Goal: Information Seeking & Learning: Learn about a topic

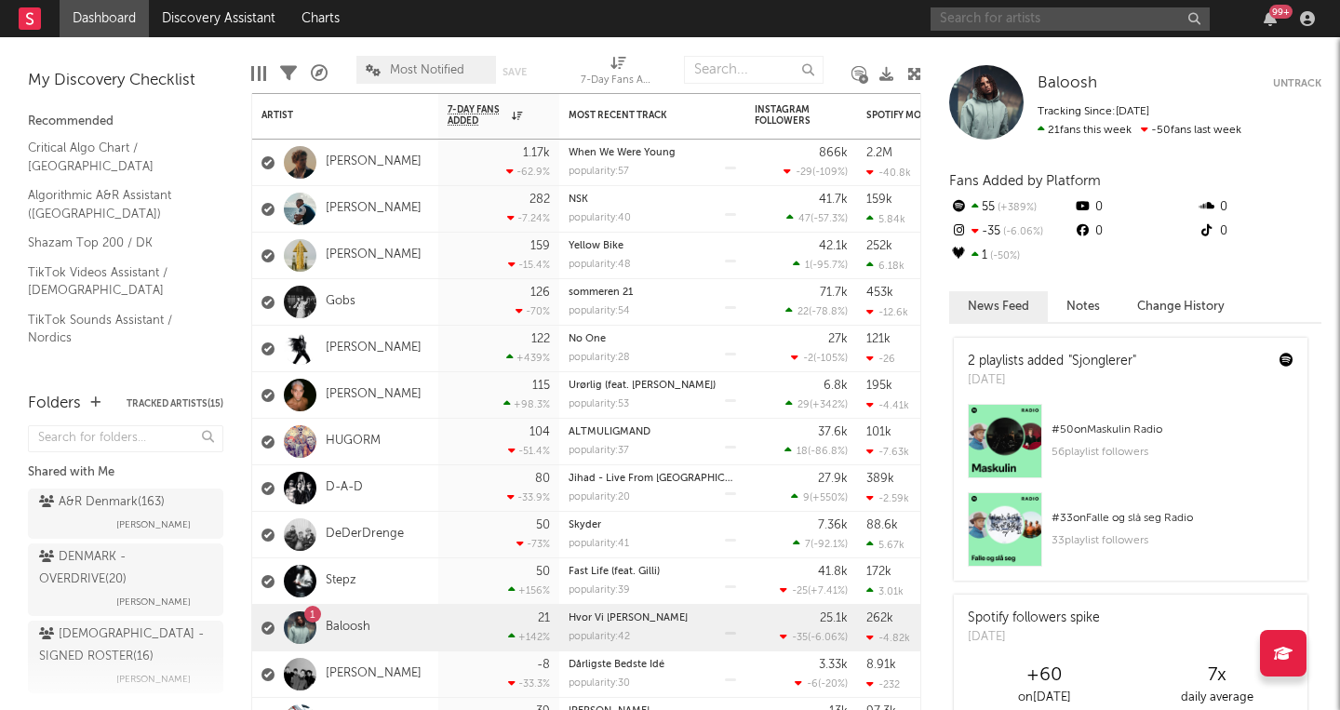
click at [966, 18] on input "text" at bounding box center [1069, 18] width 279 height 23
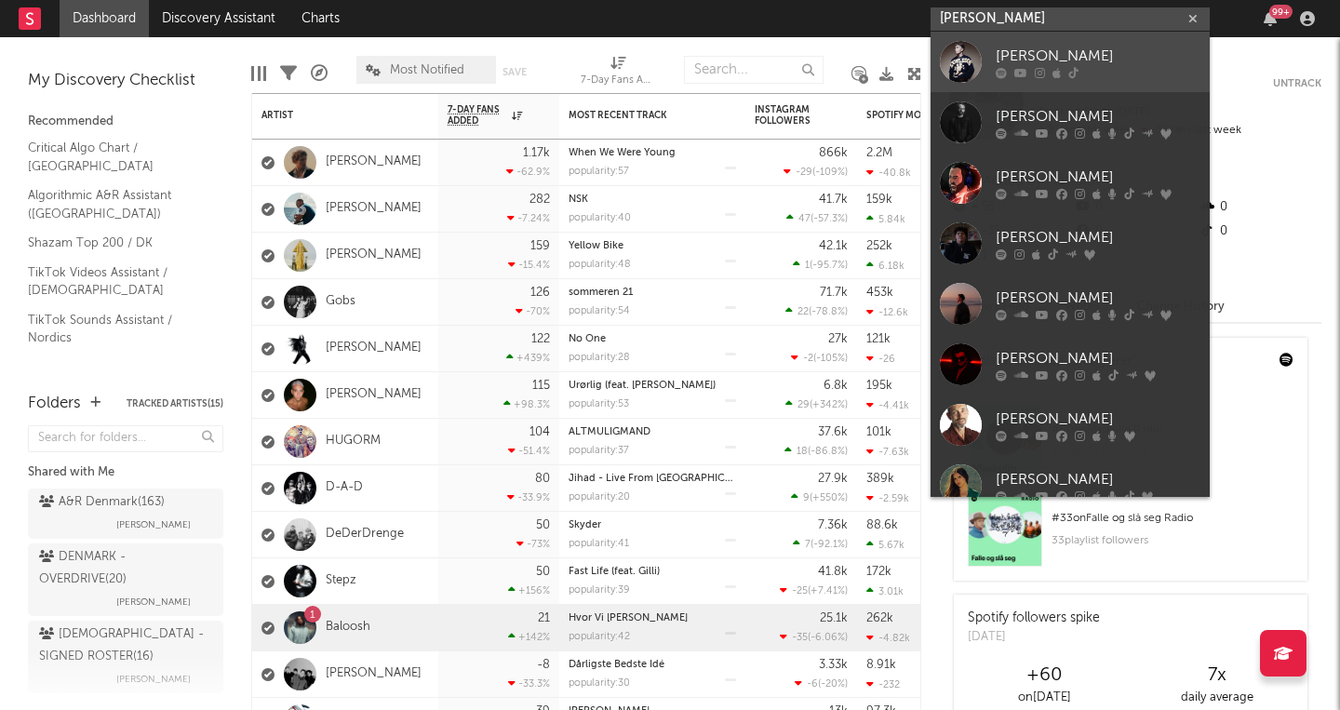
type input "[PERSON_NAME]"
click at [1055, 52] on div "[PERSON_NAME]" at bounding box center [1098, 56] width 205 height 22
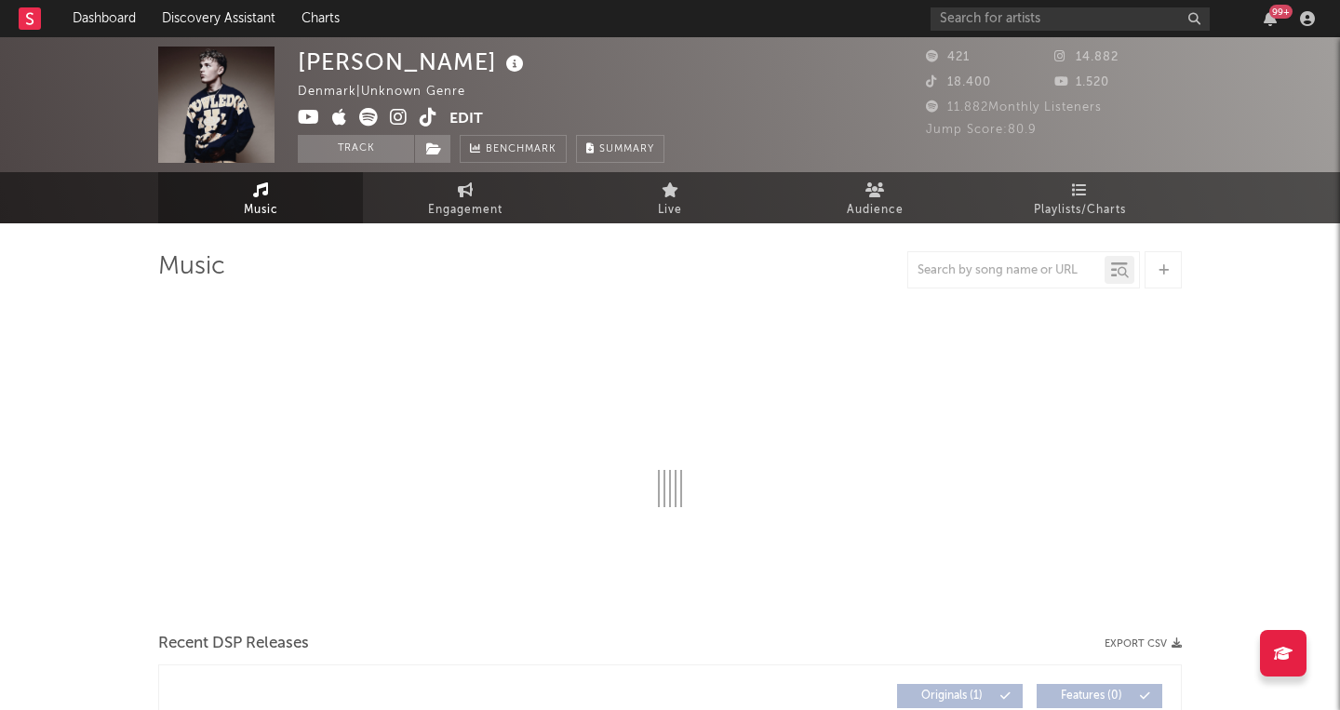
select select "1w"
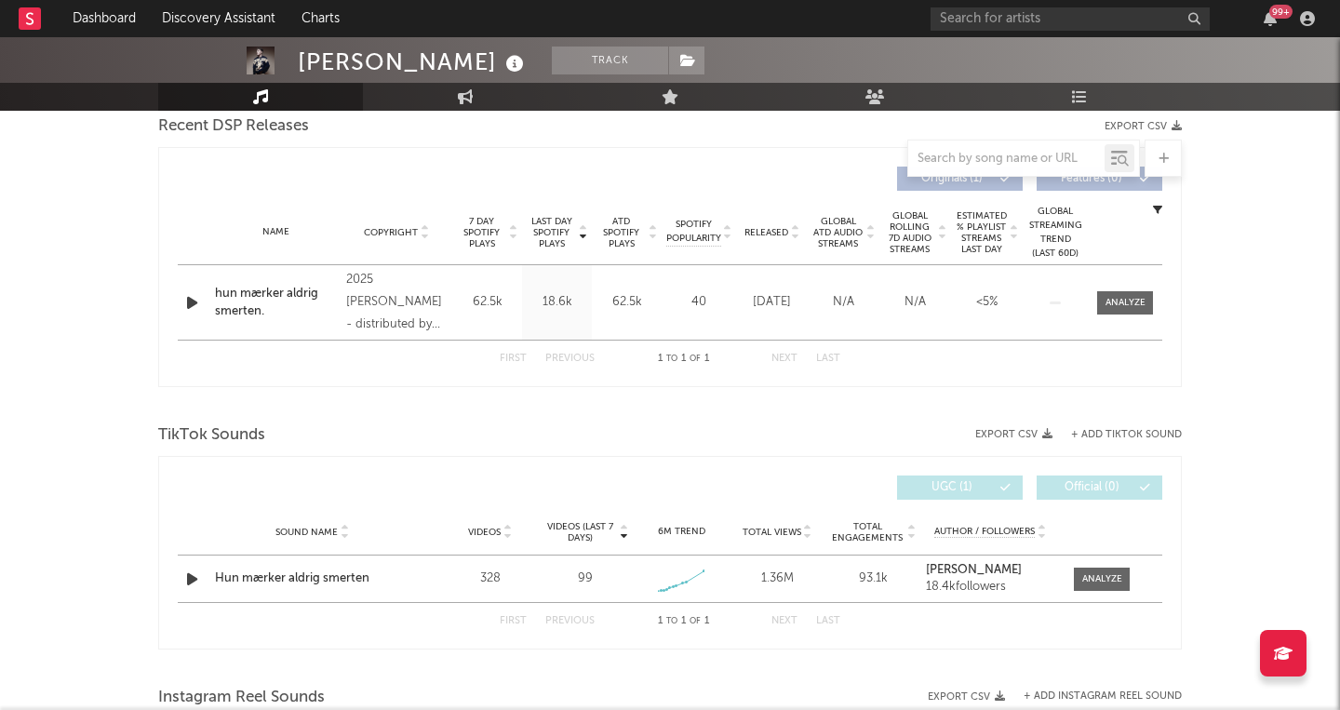
scroll to position [679, 0]
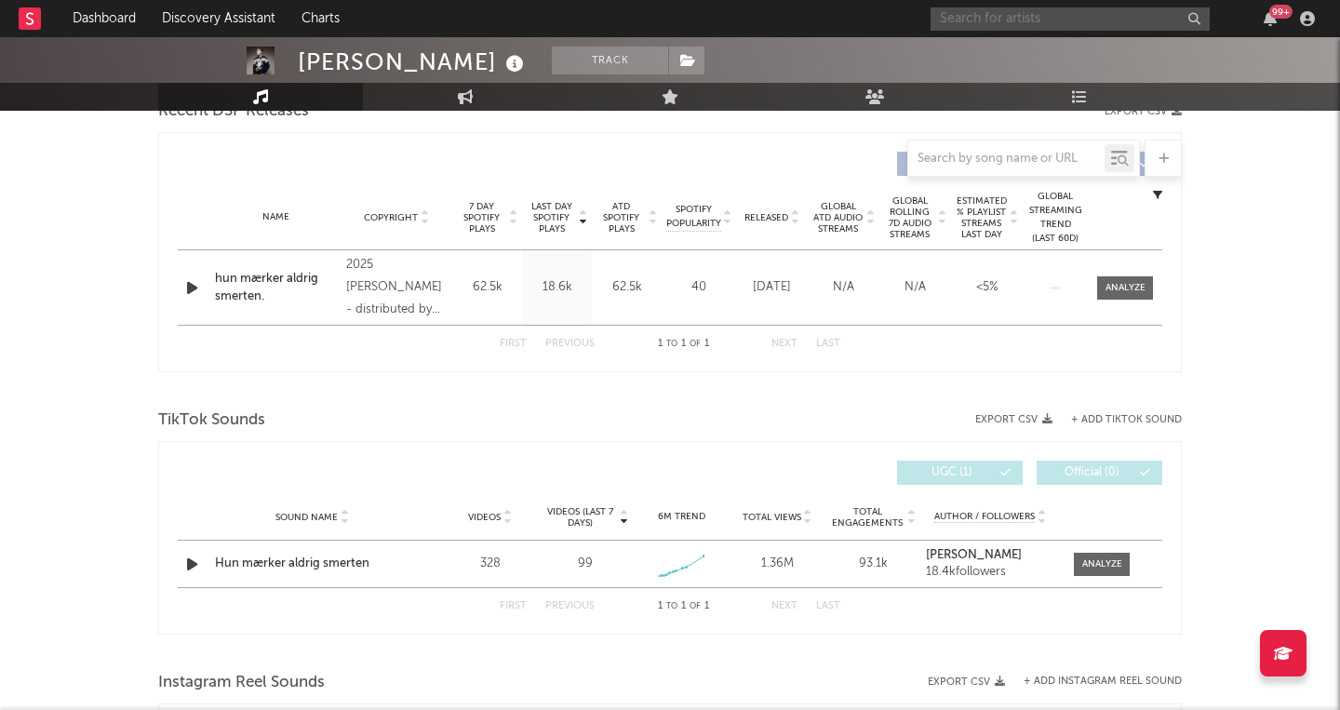
click at [962, 20] on input "text" at bounding box center [1069, 18] width 279 height 23
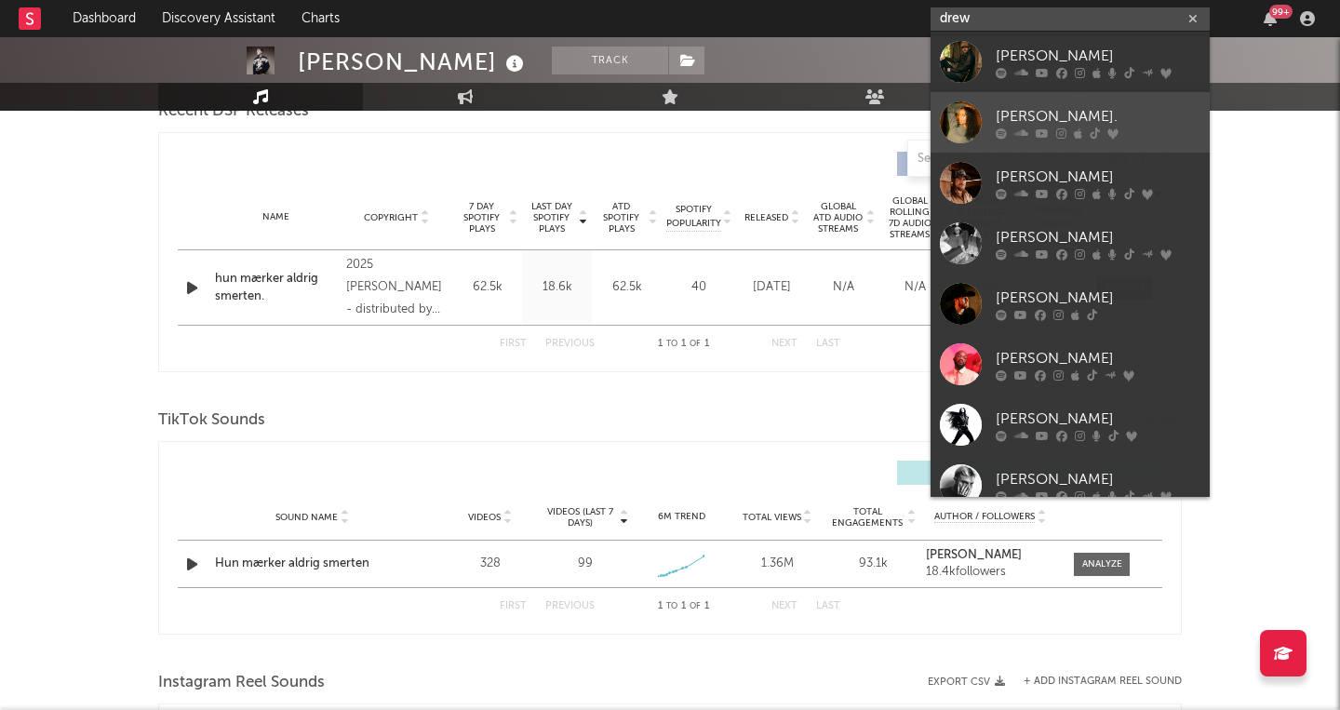
type input "drew"
click at [1020, 110] on div "[PERSON_NAME]." at bounding box center [1098, 116] width 205 height 22
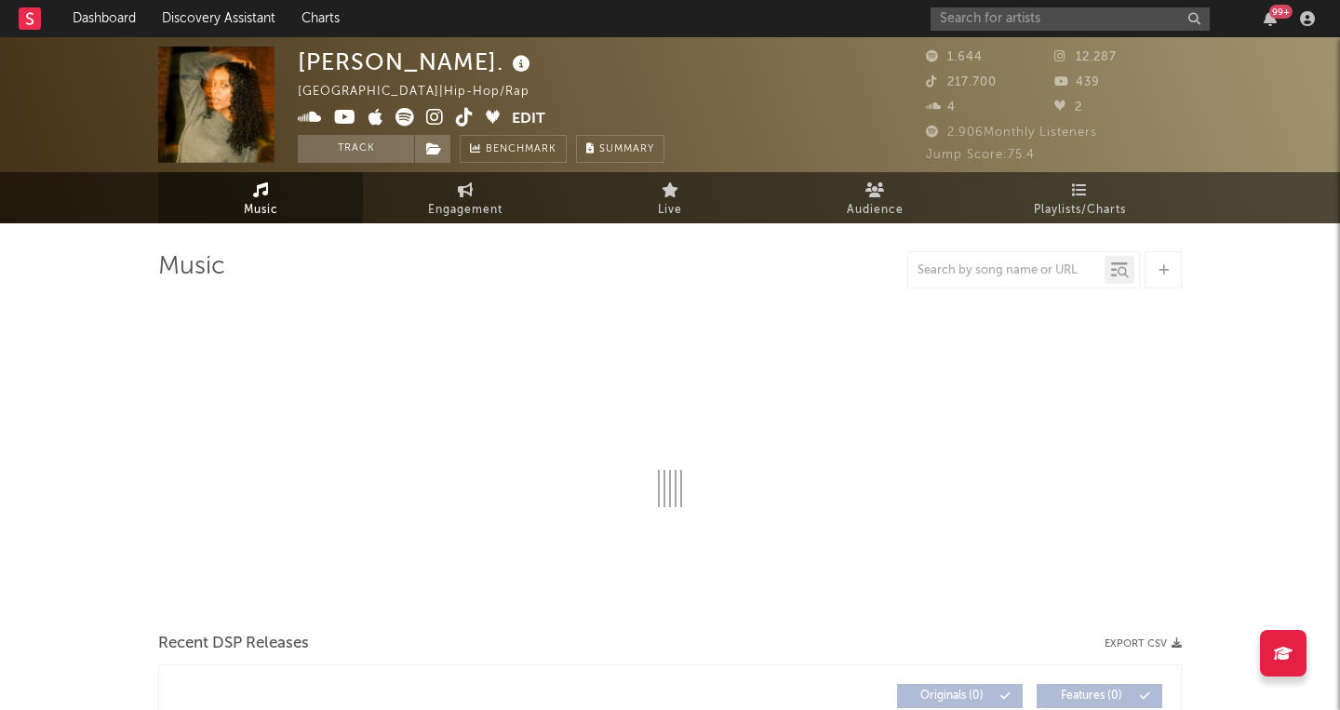
select select "1w"
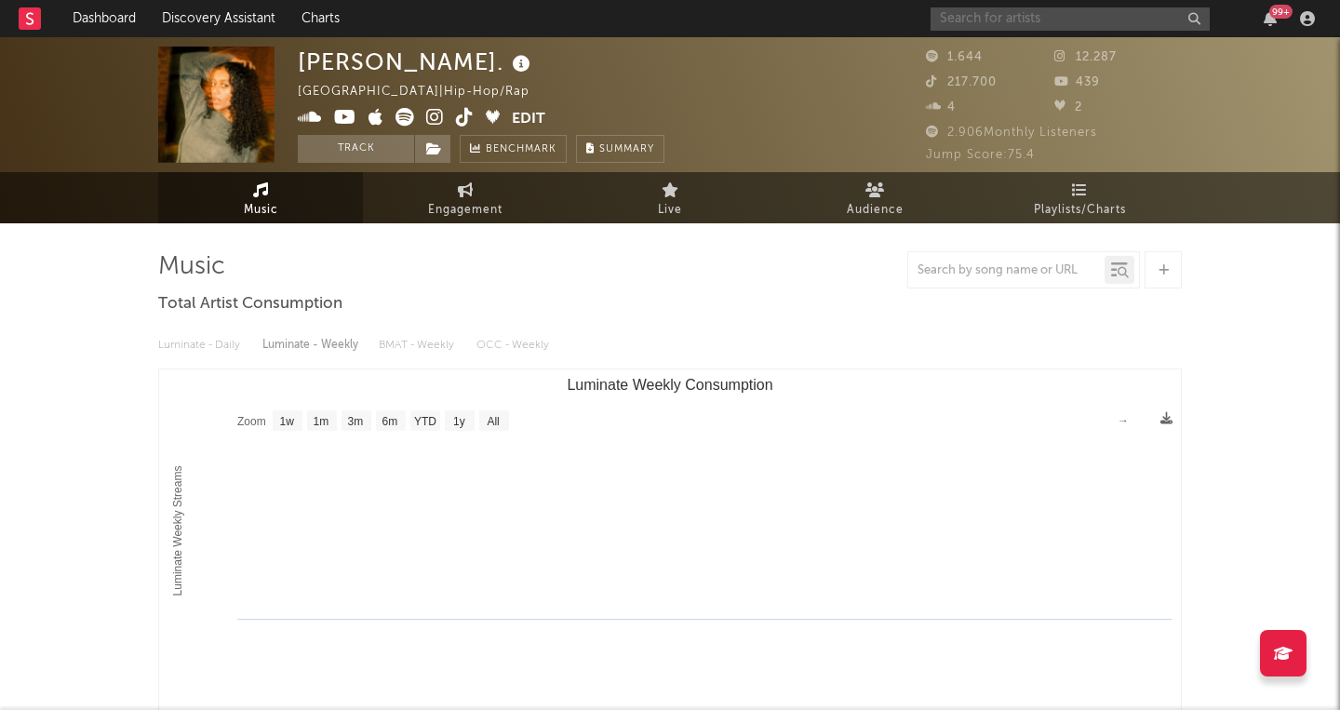
click at [962, 17] on input "text" at bounding box center [1069, 18] width 279 height 23
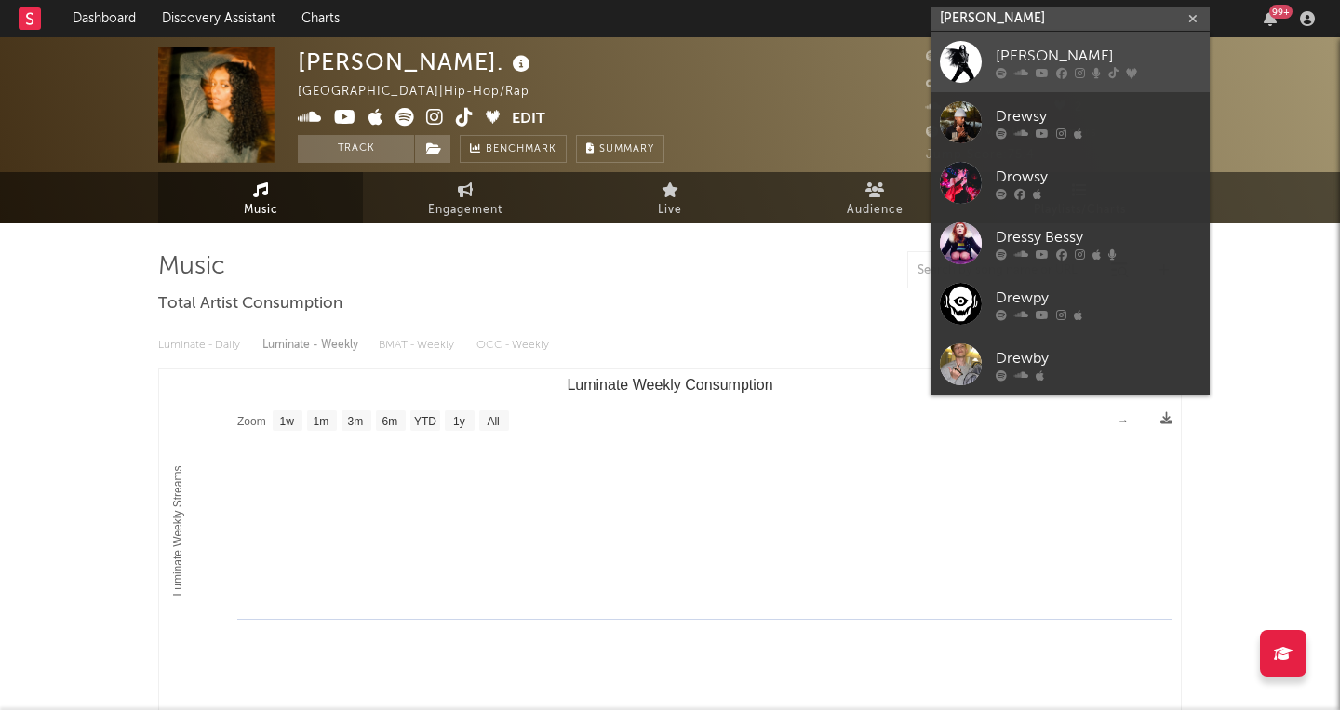
type input "[PERSON_NAME]"
click at [1015, 53] on div "[PERSON_NAME]" at bounding box center [1098, 56] width 205 height 22
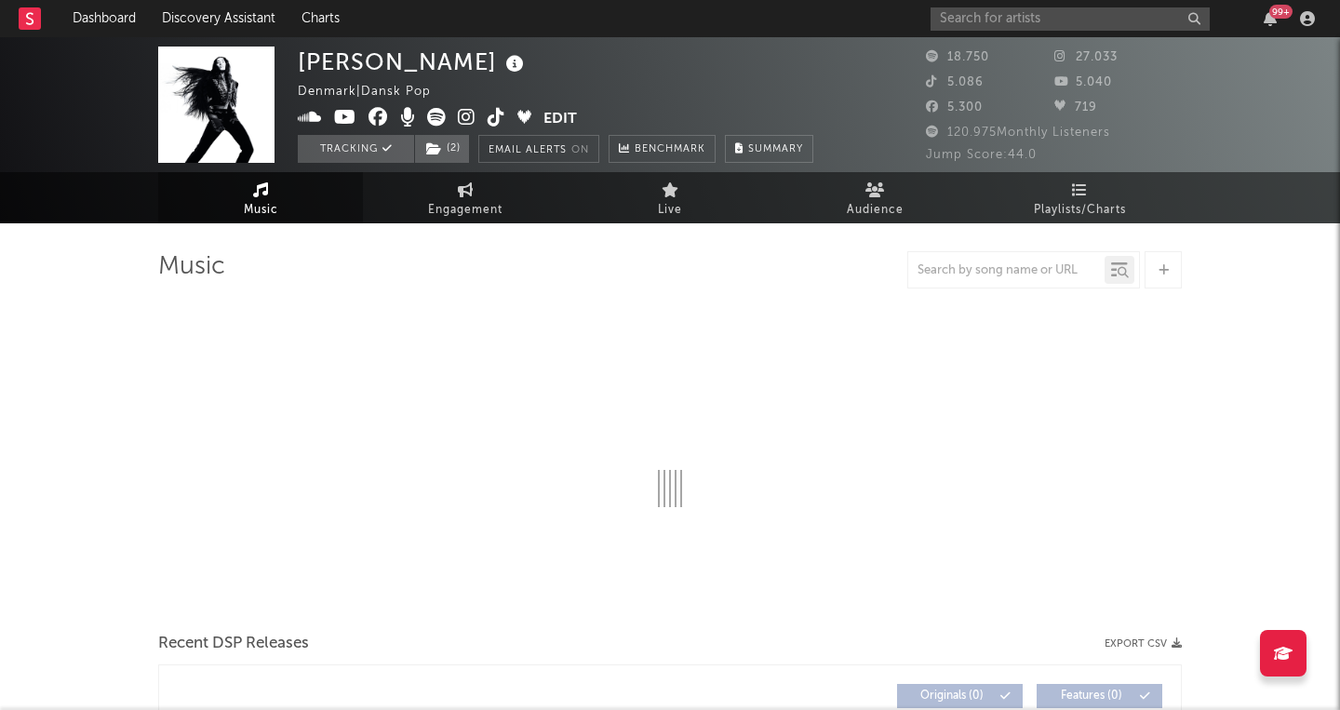
select select "6m"
